Goal: Navigation & Orientation: Find specific page/section

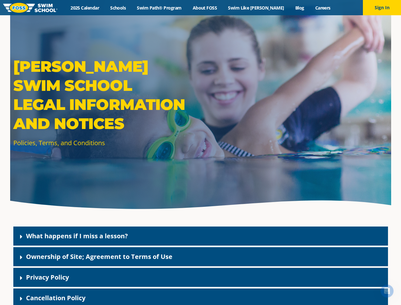
click at [200, 160] on div "[PERSON_NAME] Swim School Legal Information and Notices Policies, Terms, and Co…" at bounding box center [200, 106] width 381 height 213
click at [382, 8] on button "Sign In" at bounding box center [382, 7] width 38 height 15
click at [201, 236] on div "What happens if I miss a lesson?" at bounding box center [200, 235] width 374 height 19
click at [77, 235] on link "What happens if I miss a lesson?" at bounding box center [77, 235] width 102 height 9
click at [201, 256] on div "Ownership of Site; Agreement to Terms of Use" at bounding box center [200, 256] width 374 height 19
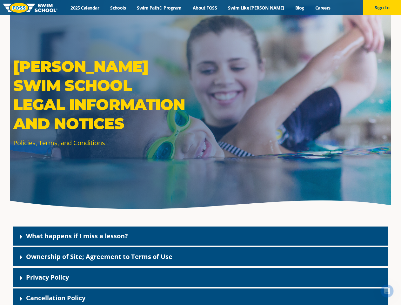
click at [99, 256] on link "Ownership of Site; Agreement to Terms of Use" at bounding box center [99, 256] width 146 height 9
click at [201, 277] on div "Privacy Policy" at bounding box center [200, 276] width 374 height 19
click at [47, 277] on link "Privacy Policy" at bounding box center [47, 277] width 43 height 9
click at [201, 296] on div "Cancellation Policy" at bounding box center [200, 297] width 374 height 19
click at [56, 297] on link "Cancellation Policy" at bounding box center [55, 297] width 59 height 9
